Goal: Task Accomplishment & Management: Complete application form

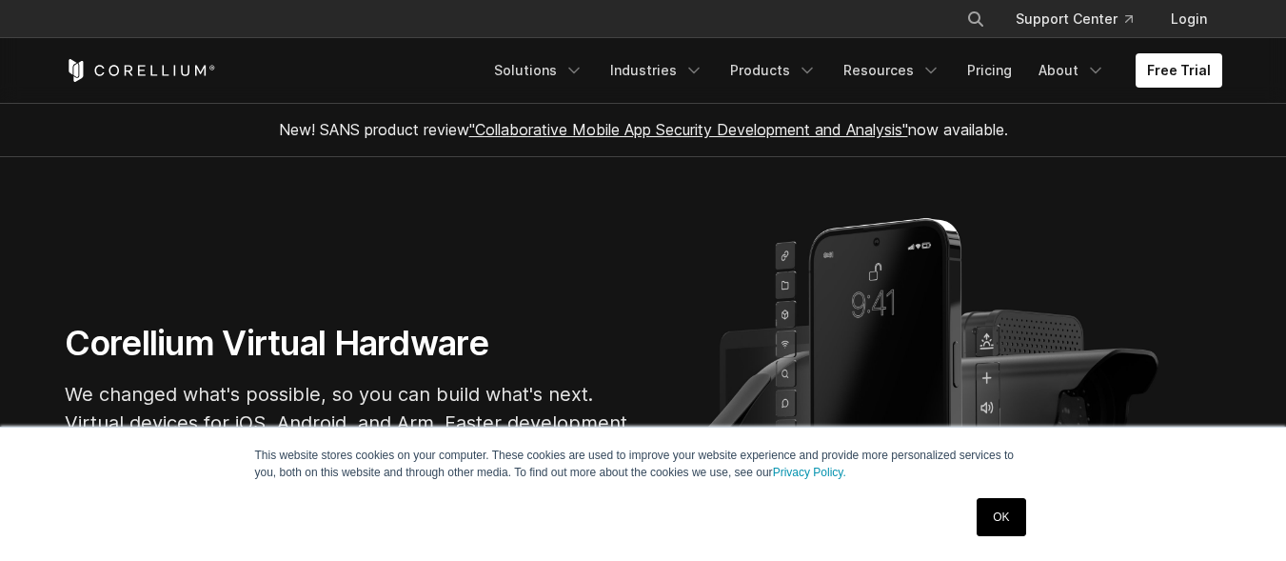
click at [1009, 519] on link "OK" at bounding box center [1001, 517] width 49 height 38
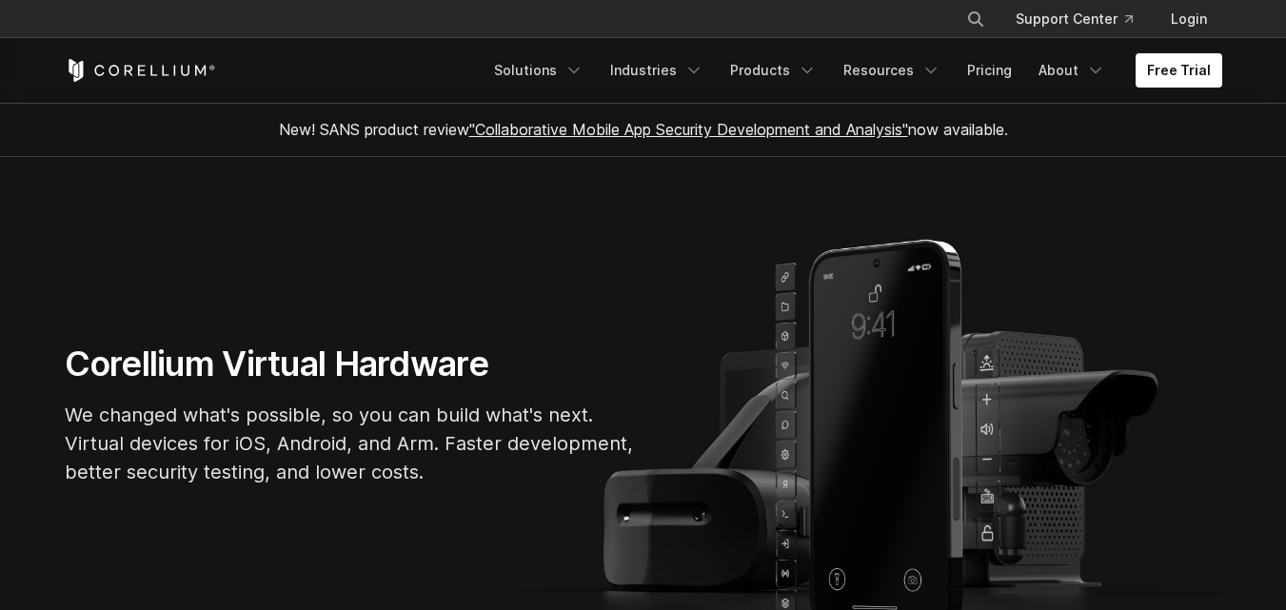
click at [1169, 77] on link "Free Trial" at bounding box center [1179, 70] width 87 height 34
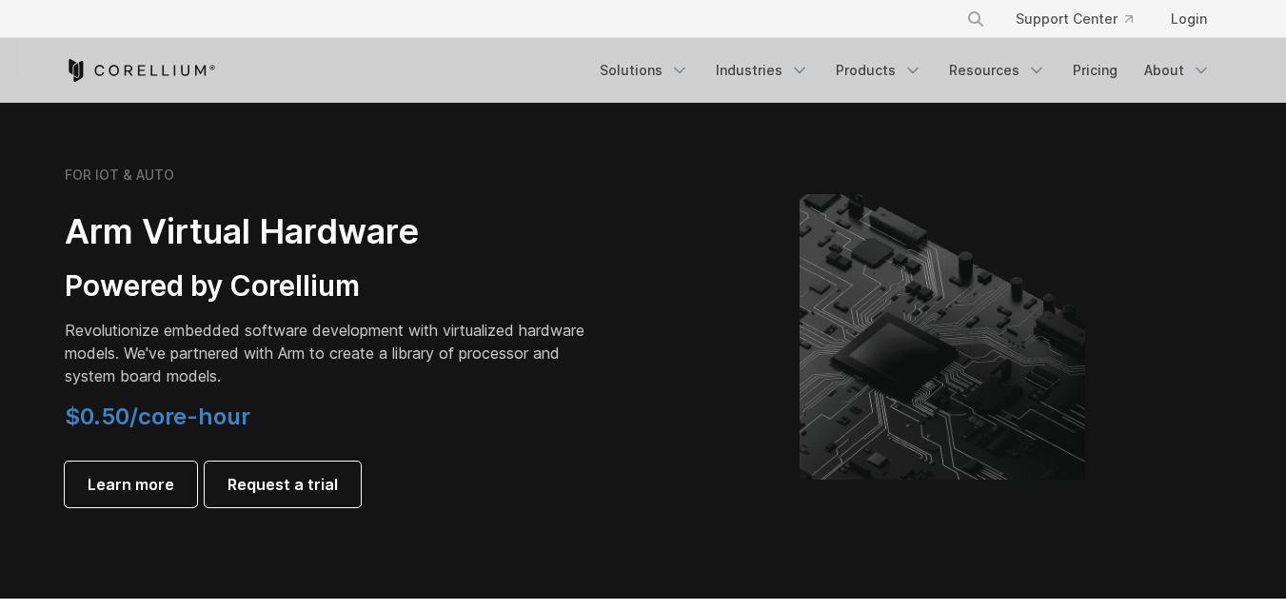
scroll to position [2248, 0]
